Goal: Transaction & Acquisition: Purchase product/service

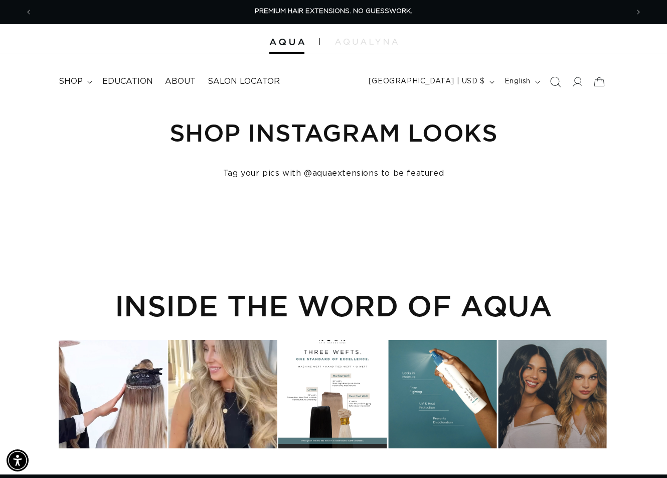
click at [555, 83] on icon "Search" at bounding box center [555, 81] width 11 height 11
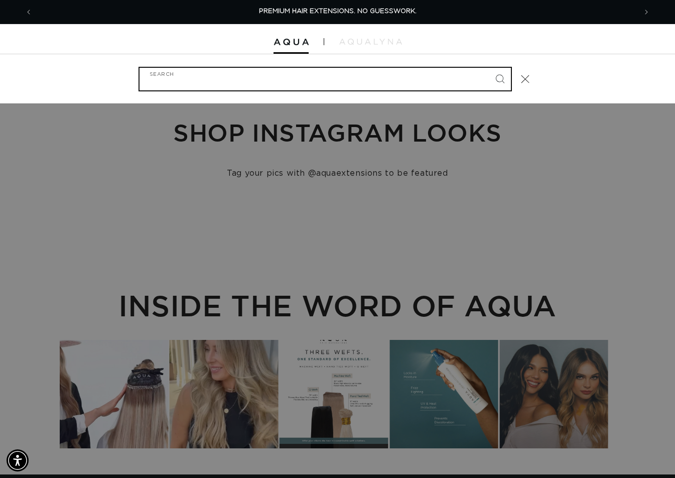
paste input "24" MACHINE WEFT #PACIFIC BALAYAGE"
type input "24" MACHINE WEFT #PACIFIC BALAYAGE"
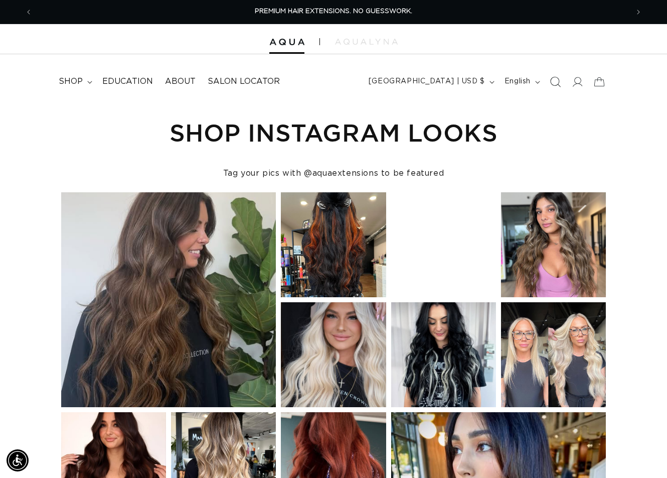
drag, startPoint x: 0, startPoint y: 0, endPoint x: 555, endPoint y: 83, distance: 561.1
click at [555, 83] on icon "Search" at bounding box center [555, 81] width 11 height 11
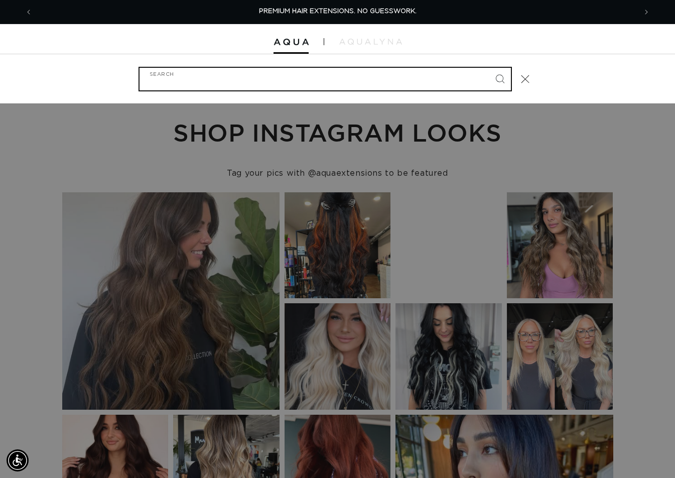
paste input "24" MACHINE WEFT #PACIFIC BALAYAGE"
type input "24" MACHINE WEFT #PACIFIC BALAYAGE"
click at [489, 68] on button "Search" at bounding box center [500, 79] width 22 height 22
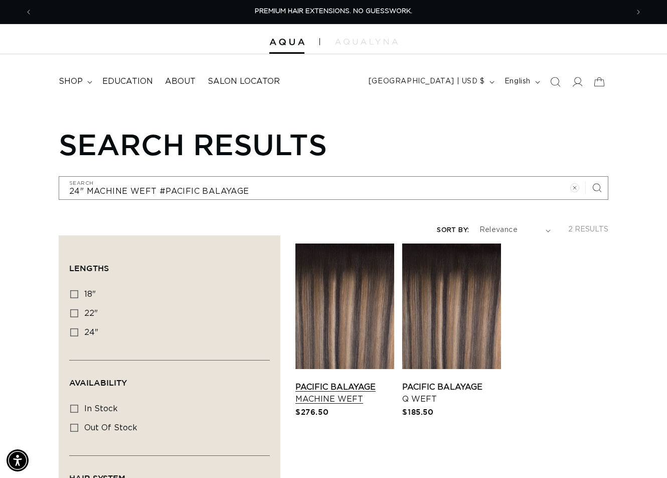
click at [346, 381] on link "Pacific Balayage Machine Weft" at bounding box center [344, 393] width 99 height 24
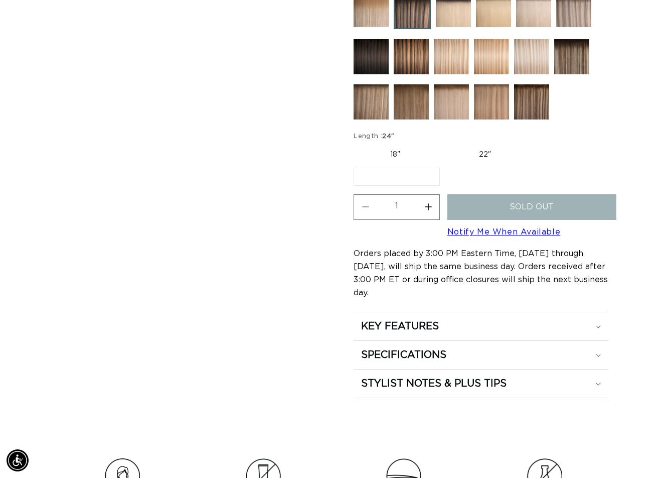
scroll to position [452, 0]
